Goal: Task Accomplishment & Management: Manage account settings

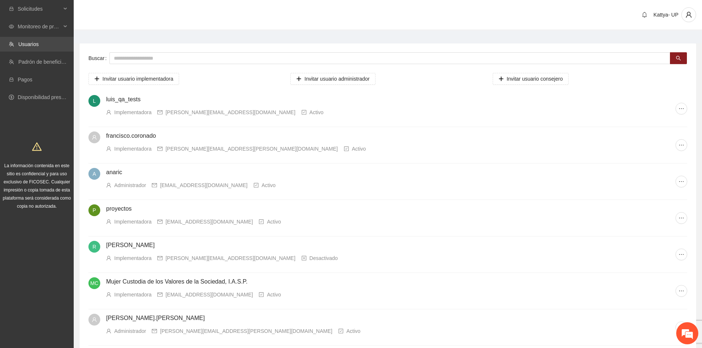
click at [39, 41] on link "Usuarios" at bounding box center [28, 44] width 20 height 6
click at [42, 6] on span "Solicitudes" at bounding box center [39, 8] width 43 height 15
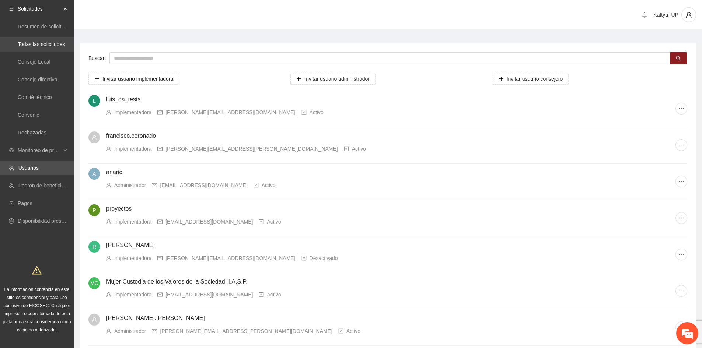
click at [39, 47] on link "Todas las solicitudes" at bounding box center [41, 44] width 47 height 6
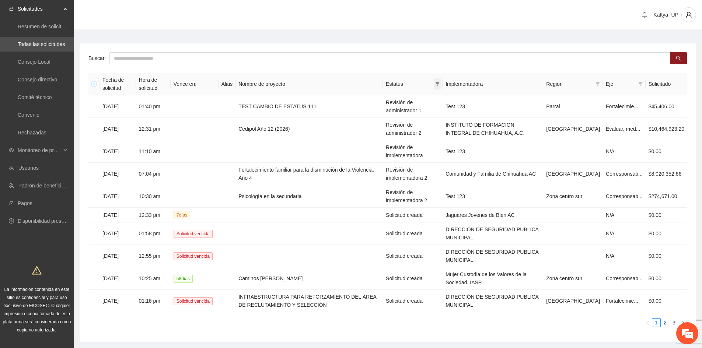
click at [441, 86] on span at bounding box center [436, 83] width 7 height 11
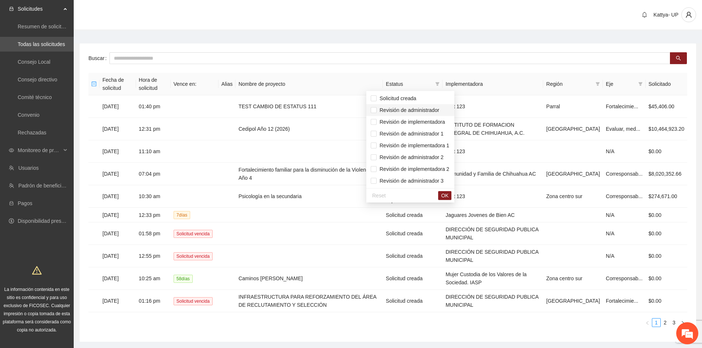
click at [435, 108] on span "Revisión de administrador" at bounding box center [407, 110] width 63 height 6
click at [448, 198] on span "OK" at bounding box center [444, 196] width 7 height 8
